Goal: Task Accomplishment & Management: Manage account settings

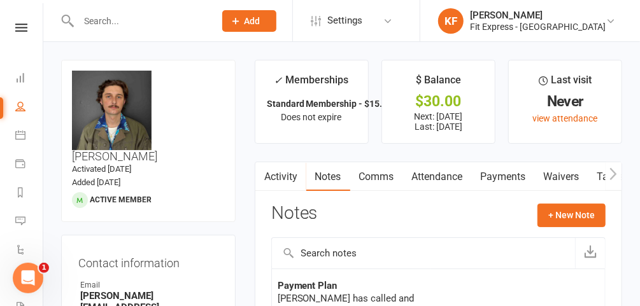
scroll to position [140, 0]
click at [131, 32] on div at bounding box center [133, 20] width 145 height 41
click at [117, 24] on input "text" at bounding box center [140, 21] width 131 height 18
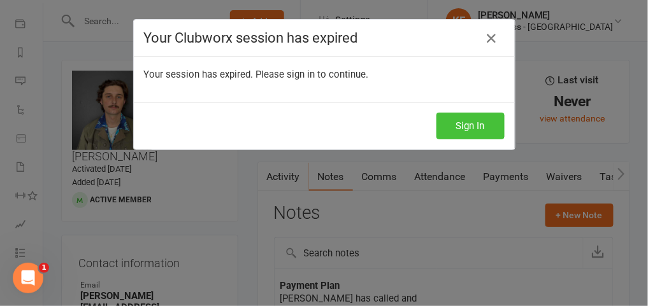
click at [462, 125] on button "Sign In" at bounding box center [470, 126] width 68 height 27
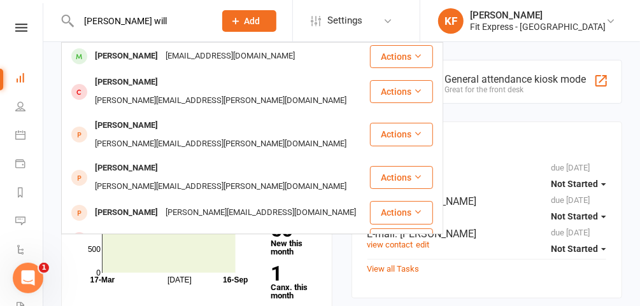
type input "harrison will"
click at [135, 52] on div "Harrison Willcocks" at bounding box center [126, 56] width 71 height 18
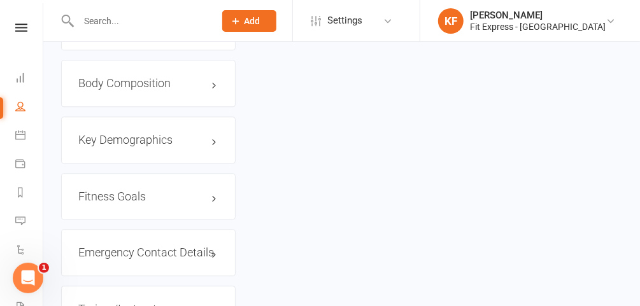
scroll to position [1164, 0]
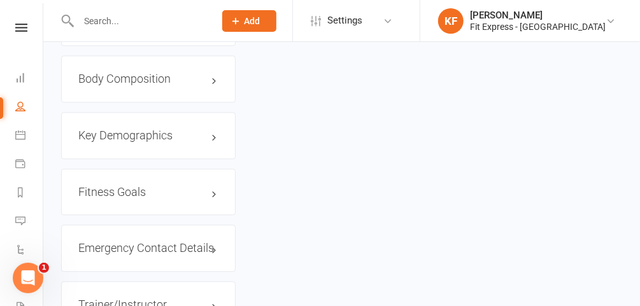
click at [141, 242] on h3 "Emergency Contact Details edit" at bounding box center [148, 248] width 140 height 13
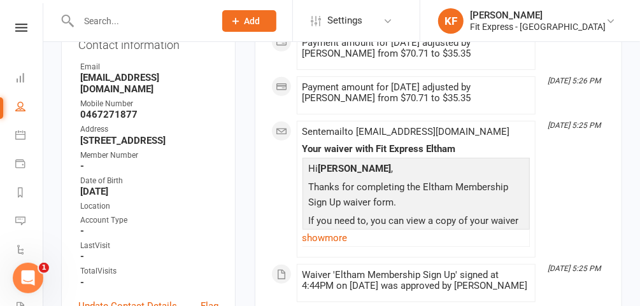
scroll to position [211, 0]
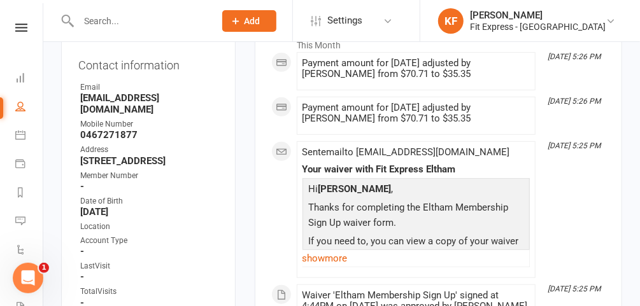
click at [173, 14] on input "text" at bounding box center [140, 21] width 131 height 18
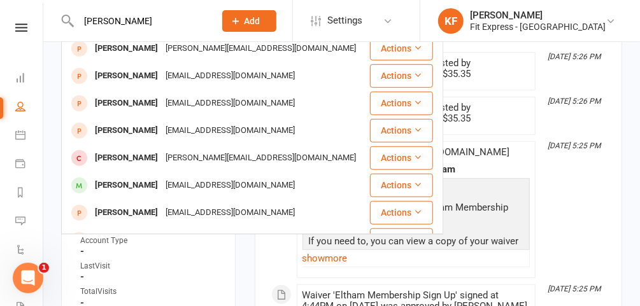
scroll to position [356, 0]
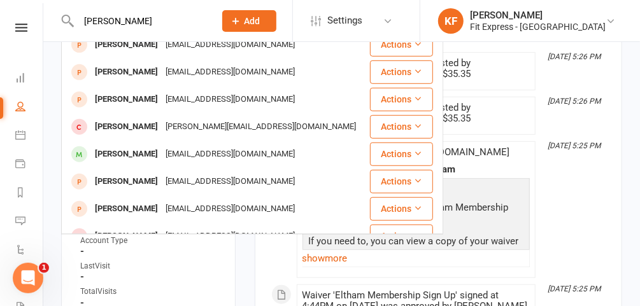
type input "danielle"
click at [187, 145] on div "daniellesimonehearn@hotmail.com" at bounding box center [230, 154] width 137 height 18
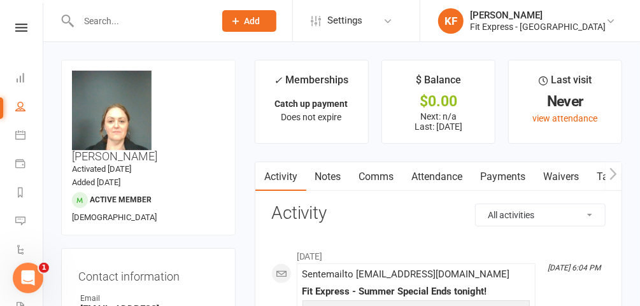
click at [131, 23] on input "text" at bounding box center [140, 21] width 131 height 18
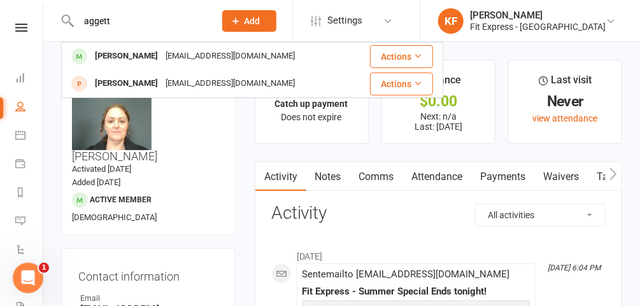
type input "aggett"
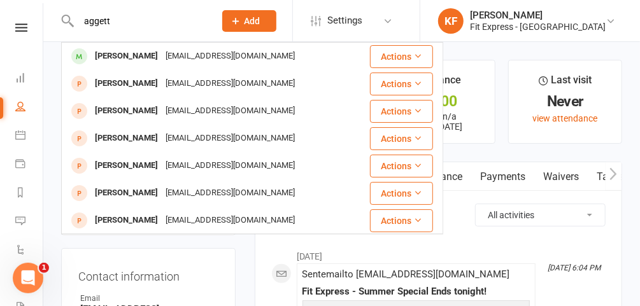
click at [136, 55] on div "Charlotte Aggett" at bounding box center [126, 56] width 71 height 18
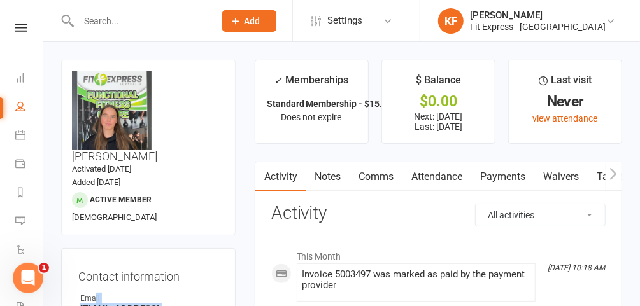
drag, startPoint x: 206, startPoint y: 280, endPoint x: 94, endPoint y: 273, distance: 112.3
click at [94, 293] on li "Email Charlotteaggett@icloud.com" at bounding box center [148, 310] width 140 height 34
drag, startPoint x: 94, startPoint y: 273, endPoint x: 204, endPoint y: 273, distance: 110.8
click at [204, 293] on div "Email" at bounding box center [149, 299] width 138 height 12
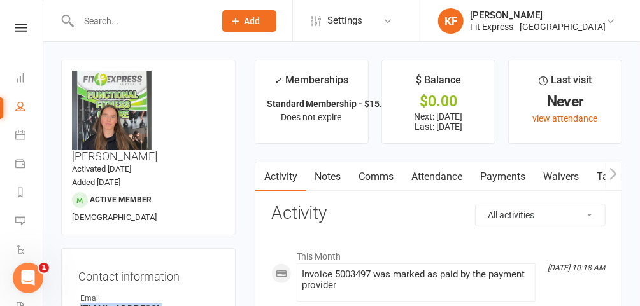
drag, startPoint x: 202, startPoint y: 279, endPoint x: 78, endPoint y: 283, distance: 124.3
click at [78, 293] on li "Email Charlotteaggett@icloud.com" at bounding box center [148, 310] width 140 height 34
copy strong "Charlotteaggett@icloud.com"
click at [157, 23] on input "text" at bounding box center [140, 21] width 131 height 18
click at [606, 21] on icon at bounding box center [611, 21] width 10 height 10
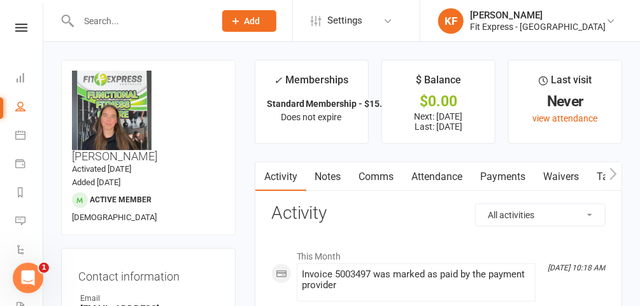
click at [145, 26] on input "text" at bounding box center [140, 21] width 131 height 18
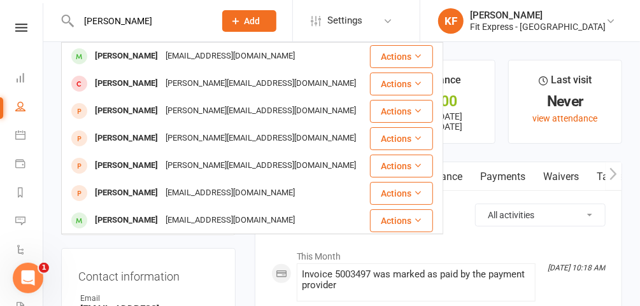
type input "brendan matthews"
click at [136, 59] on div "Brendan Mathews" at bounding box center [126, 56] width 71 height 18
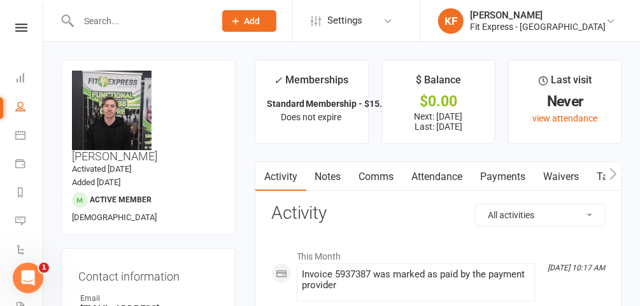
click at [132, 25] on input "text" at bounding box center [140, 21] width 131 height 18
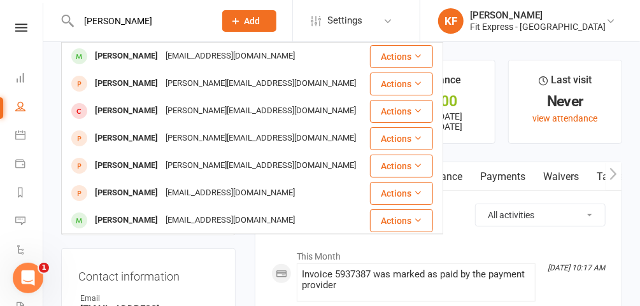
type input "brendan matthews"
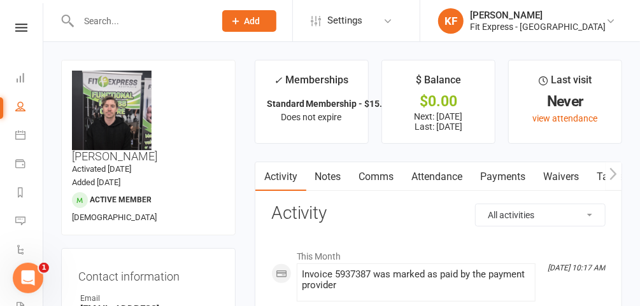
click at [177, 22] on input "text" at bounding box center [140, 21] width 131 height 18
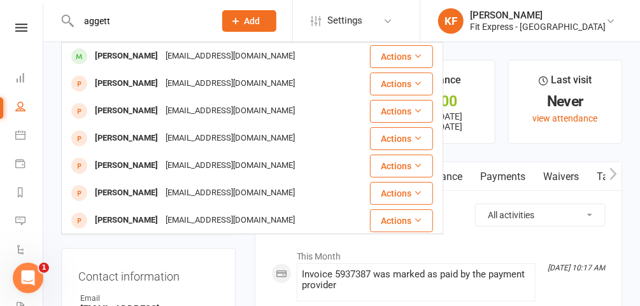
type input "aggett"
click at [130, 56] on div "Charlotte Aggett" at bounding box center [126, 56] width 71 height 18
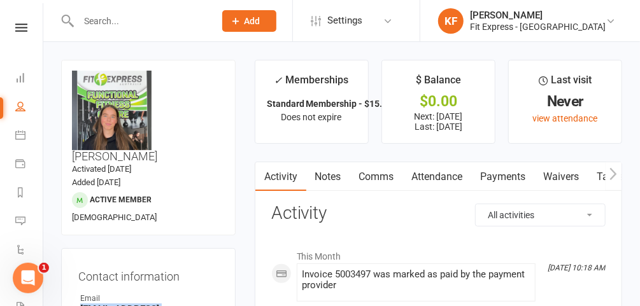
drag, startPoint x: 207, startPoint y: 280, endPoint x: 82, endPoint y: 283, distance: 124.9
copy strong "Charlotteaggett@icloud.com"
click at [140, 23] on input "text" at bounding box center [140, 21] width 131 height 18
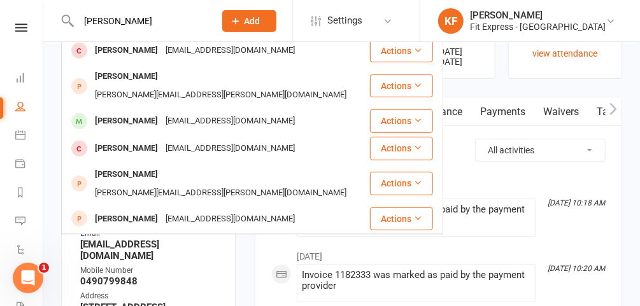
scroll to position [247, 0]
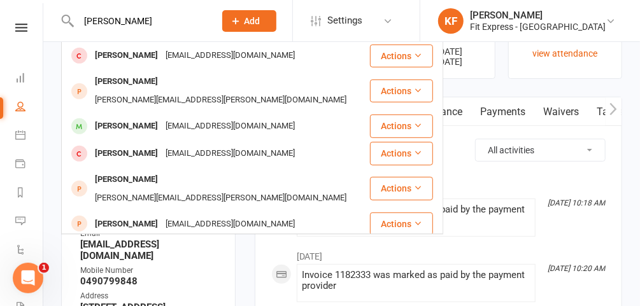
type input "francis"
click at [141, 117] on div "Stephanie Francis" at bounding box center [126, 126] width 71 height 18
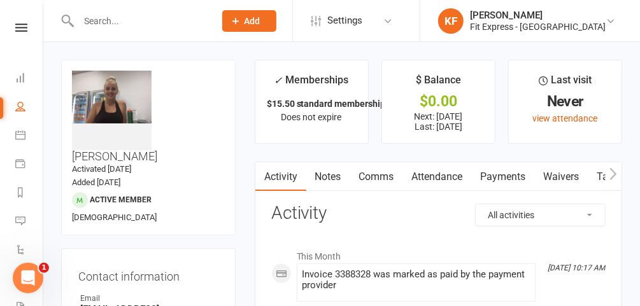
click at [127, 17] on input "text" at bounding box center [140, 21] width 131 height 18
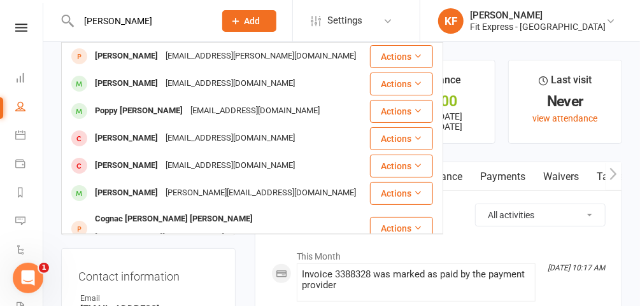
type input "clinton"
click at [162, 90] on div "clintontoth@icloud.com" at bounding box center [230, 84] width 137 height 18
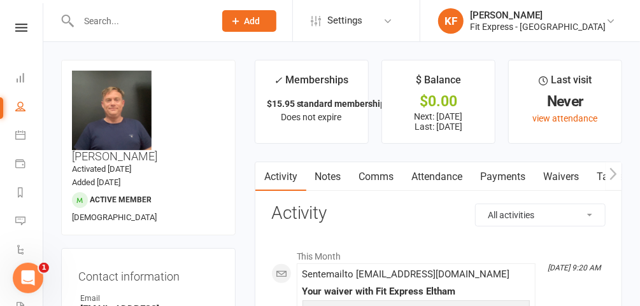
click at [206, 31] on div at bounding box center [133, 20] width 145 height 41
click at [618, 20] on link "KF Karl Faraj Fit Express - Eltham" at bounding box center [529, 20] width 182 height 25
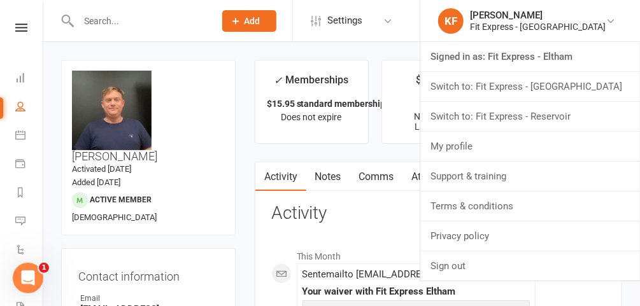
click at [566, 83] on link "Switch to: Fit Express - Heidelberg" at bounding box center [530, 86] width 220 height 29
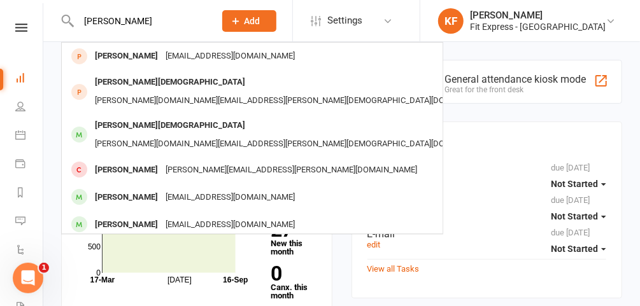
type input "[PERSON_NAME]"
click at [156, 135] on div "[PERSON_NAME][DOMAIN_NAME][EMAIL_ADDRESS][PERSON_NAME][DEMOGRAPHIC_DATA][DOMAIN…" at bounding box center [294, 144] width 406 height 18
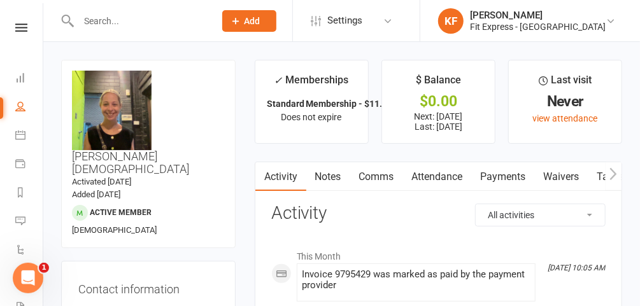
click at [603, 20] on link "KF [PERSON_NAME] Fit Express - [GEOGRAPHIC_DATA]" at bounding box center [529, 20] width 182 height 25
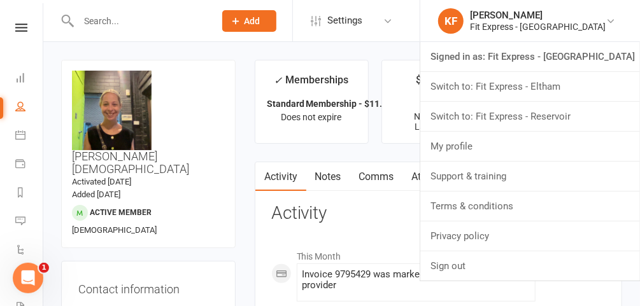
click at [564, 90] on link "Switch to: Fit Express - Eltham" at bounding box center [530, 86] width 220 height 29
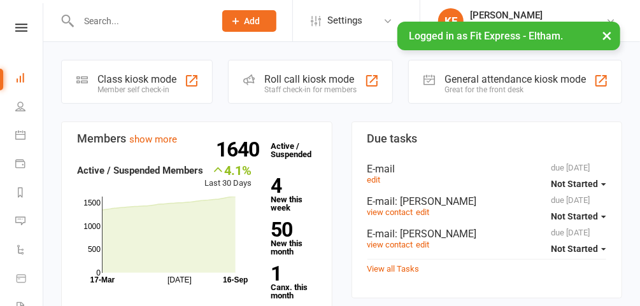
click at [16, 26] on icon at bounding box center [21, 28] width 12 height 8
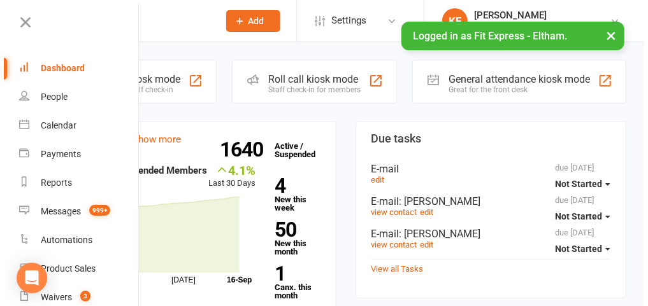
scroll to position [92, 0]
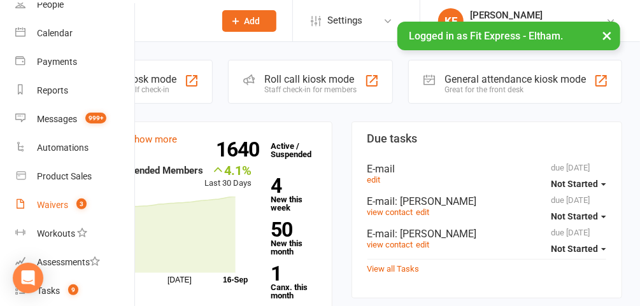
click at [58, 204] on div "Waivers" at bounding box center [52, 205] width 31 height 10
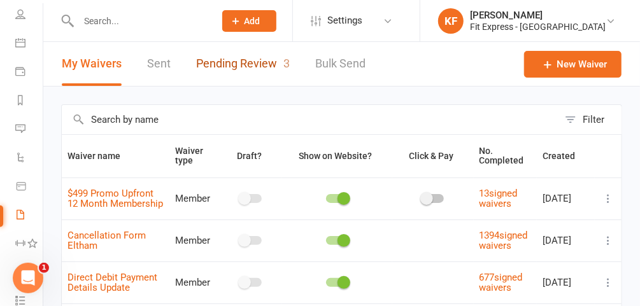
click at [247, 69] on link "Pending Review 3" at bounding box center [243, 64] width 94 height 44
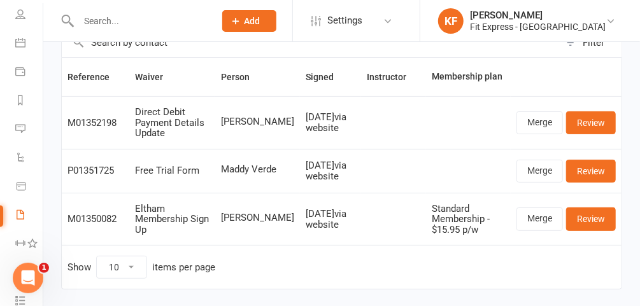
scroll to position [78, 0]
click at [531, 117] on link "Merge" at bounding box center [540, 122] width 46 height 23
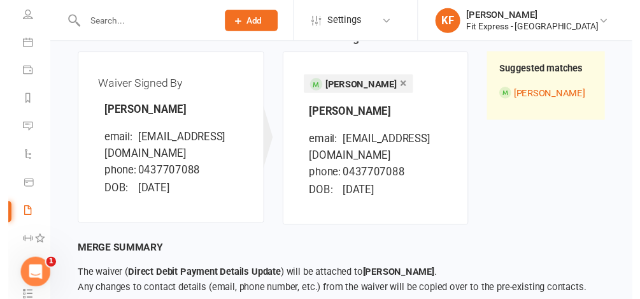
scroll to position [209, 0]
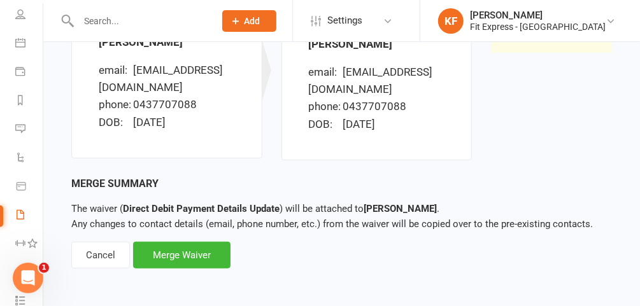
click at [202, 262] on div "Merge Waiver" at bounding box center [181, 255] width 97 height 27
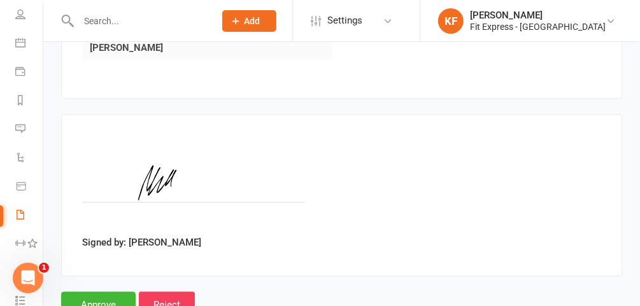
scroll to position [831, 0]
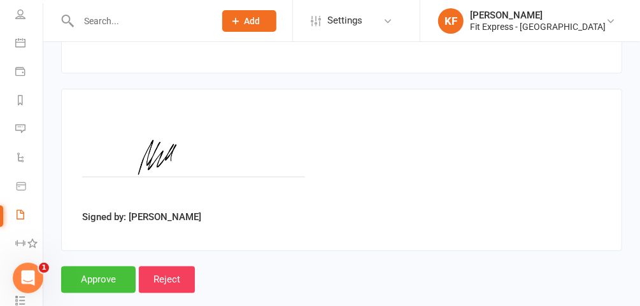
click at [104, 267] on input "Approve" at bounding box center [98, 280] width 75 height 27
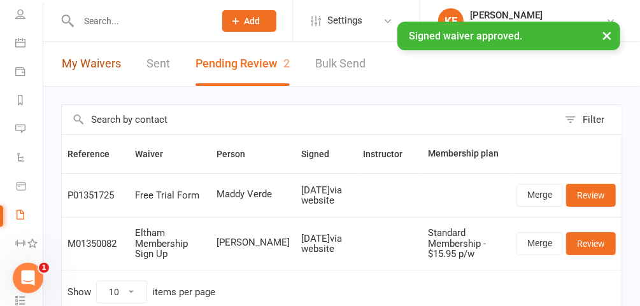
click at [82, 69] on link "My Waivers" at bounding box center [91, 64] width 59 height 44
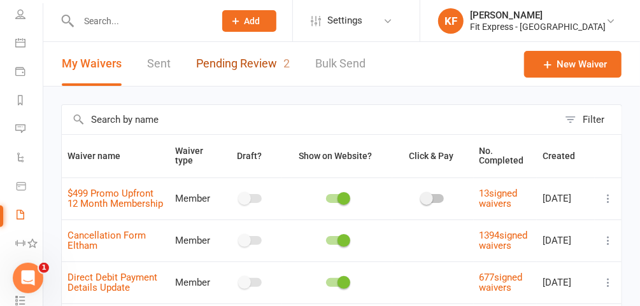
click at [261, 61] on link "Pending Review 2" at bounding box center [243, 64] width 94 height 44
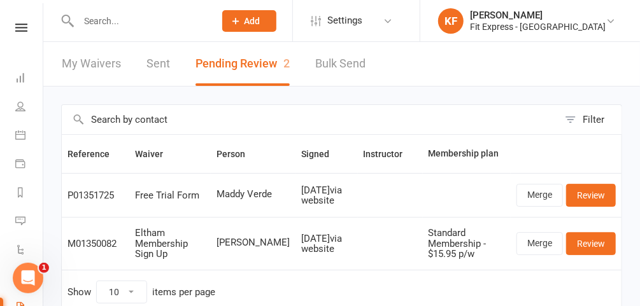
click at [17, 29] on icon at bounding box center [21, 28] width 12 height 8
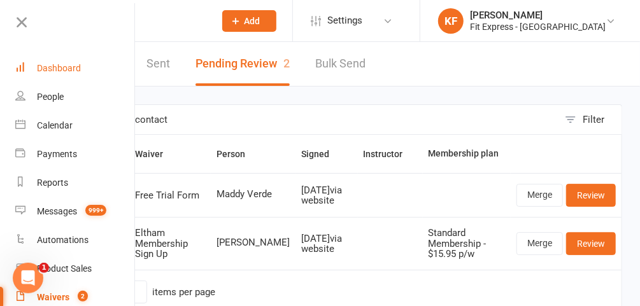
click at [61, 72] on div "Dashboard" at bounding box center [59, 68] width 44 height 10
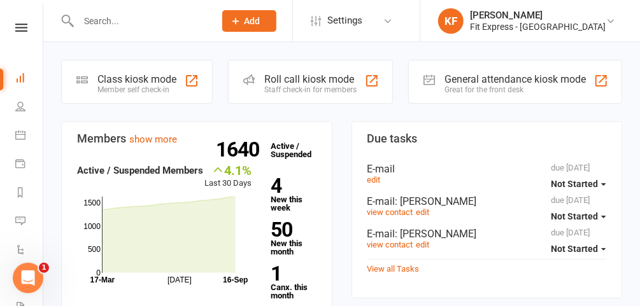
click at [18, 30] on icon at bounding box center [21, 28] width 12 height 8
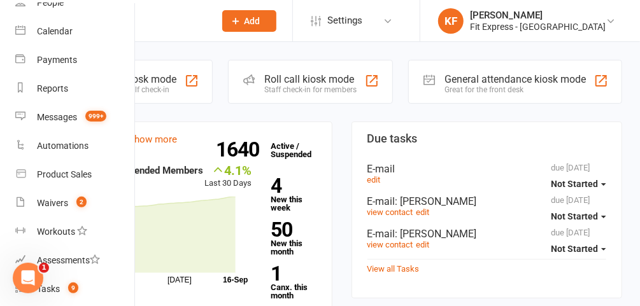
scroll to position [94, 0]
click at [65, 208] on div "Waivers" at bounding box center [52, 203] width 31 height 10
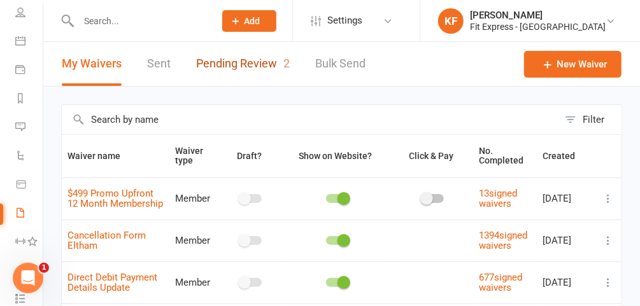
click at [245, 69] on link "Pending Review 2" at bounding box center [243, 64] width 94 height 44
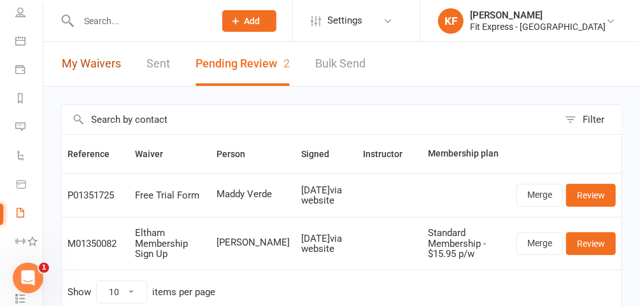
drag, startPoint x: 77, startPoint y: 64, endPoint x: 67, endPoint y: 63, distance: 10.2
click at [67, 63] on link "My Waivers" at bounding box center [91, 64] width 59 height 44
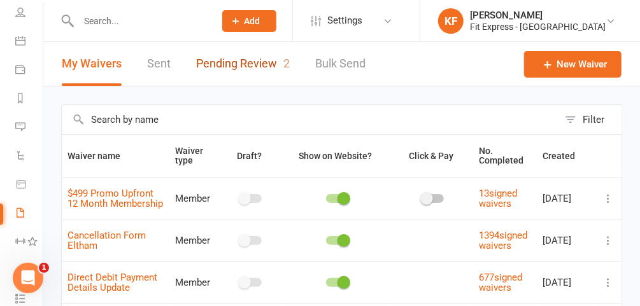
click at [225, 68] on link "Pending Review 2" at bounding box center [243, 64] width 94 height 44
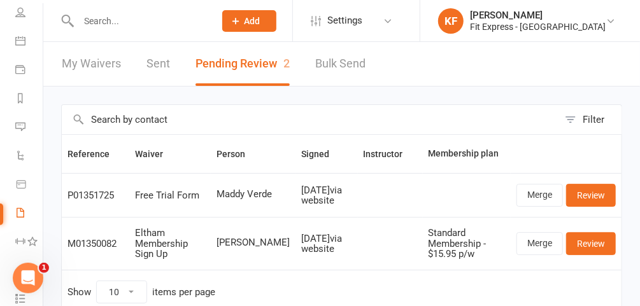
click at [141, 24] on input "text" at bounding box center [140, 21] width 131 height 18
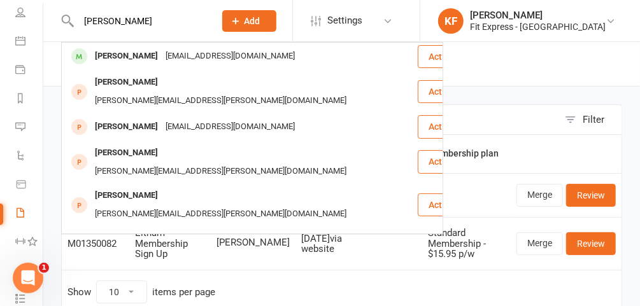
type input "angelina"
click at [192, 49] on div "Angelina.Guariglia1@icloud.com" at bounding box center [230, 56] width 137 height 18
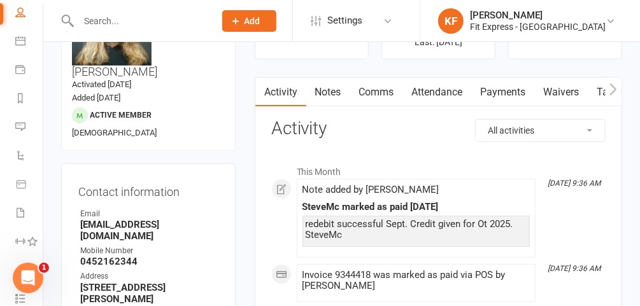
scroll to position [85, 0]
click at [500, 96] on link "Payments" at bounding box center [503, 91] width 63 height 29
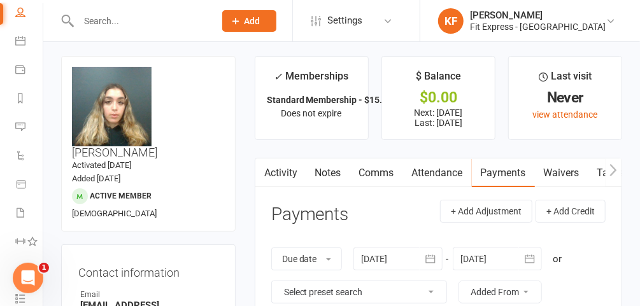
scroll to position [3, 0]
